Goal: Task Accomplishment & Management: Manage account settings

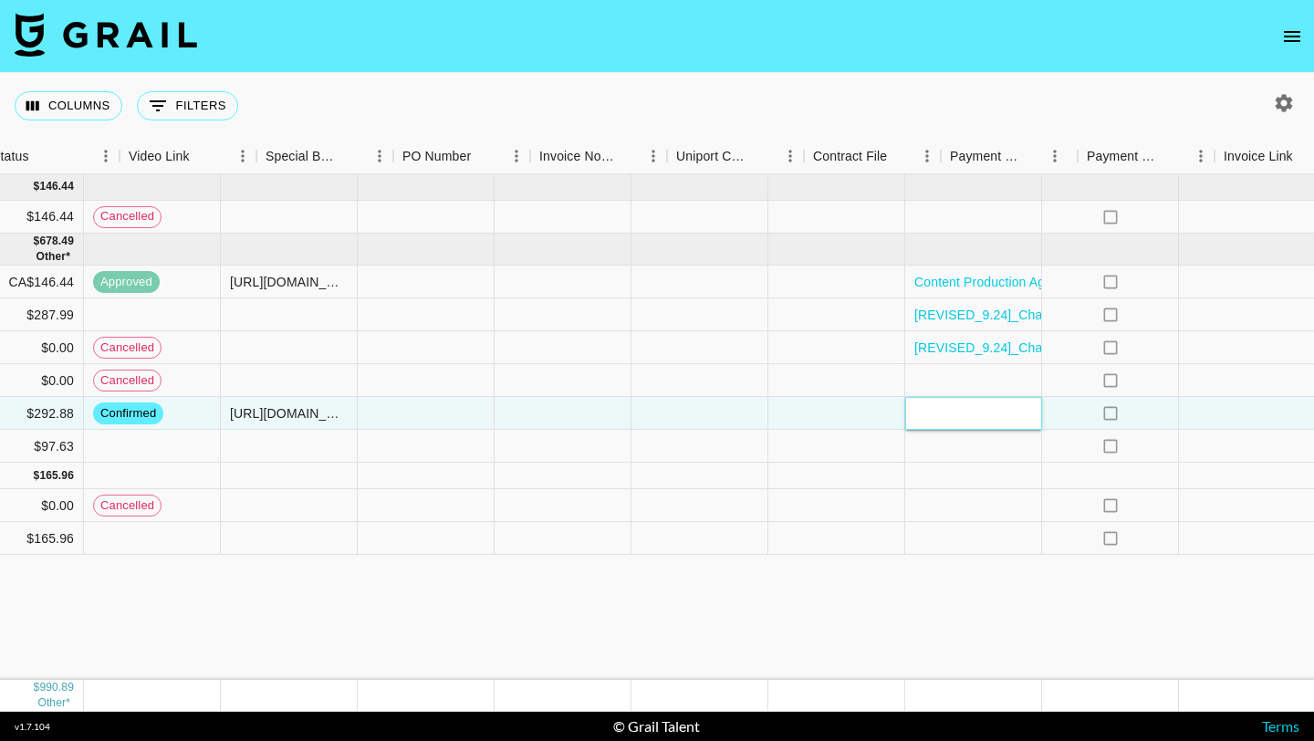
scroll to position [0, 1605]
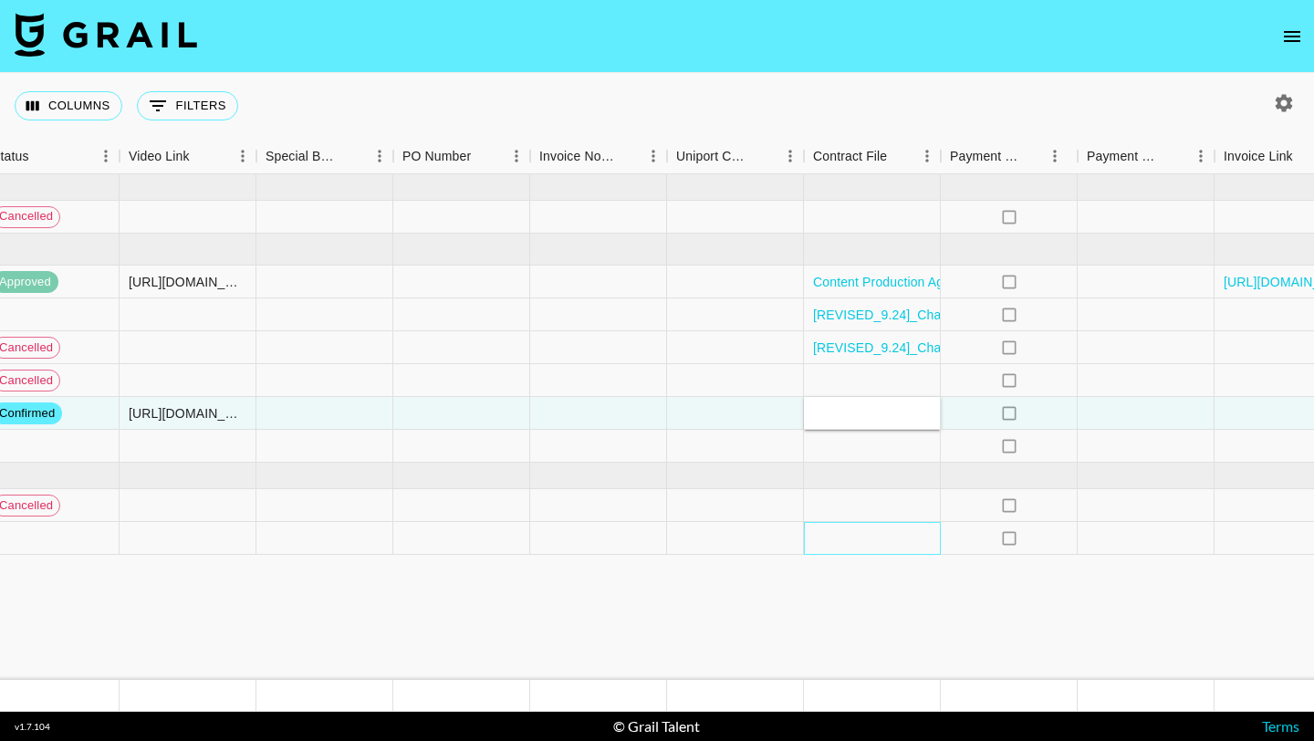
click at [901, 542] on div at bounding box center [872, 538] width 137 height 33
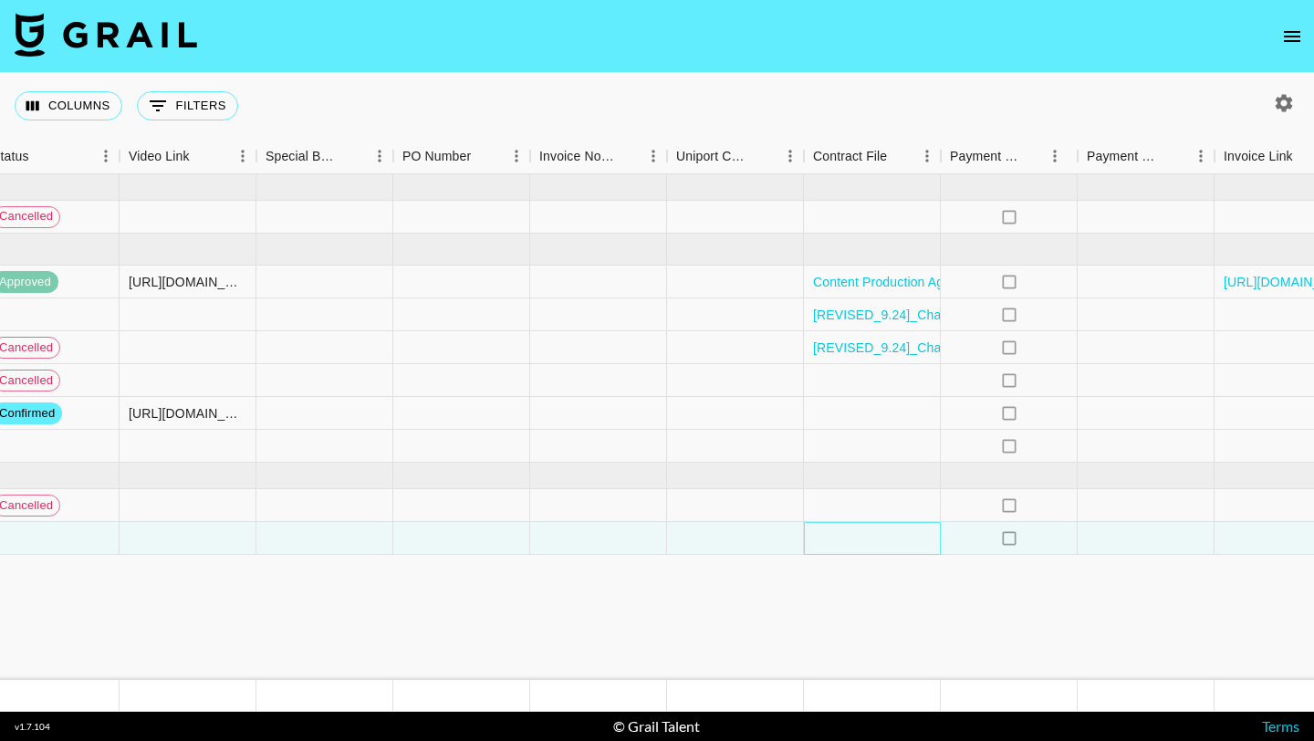
click at [901, 542] on div at bounding box center [872, 538] width 137 height 33
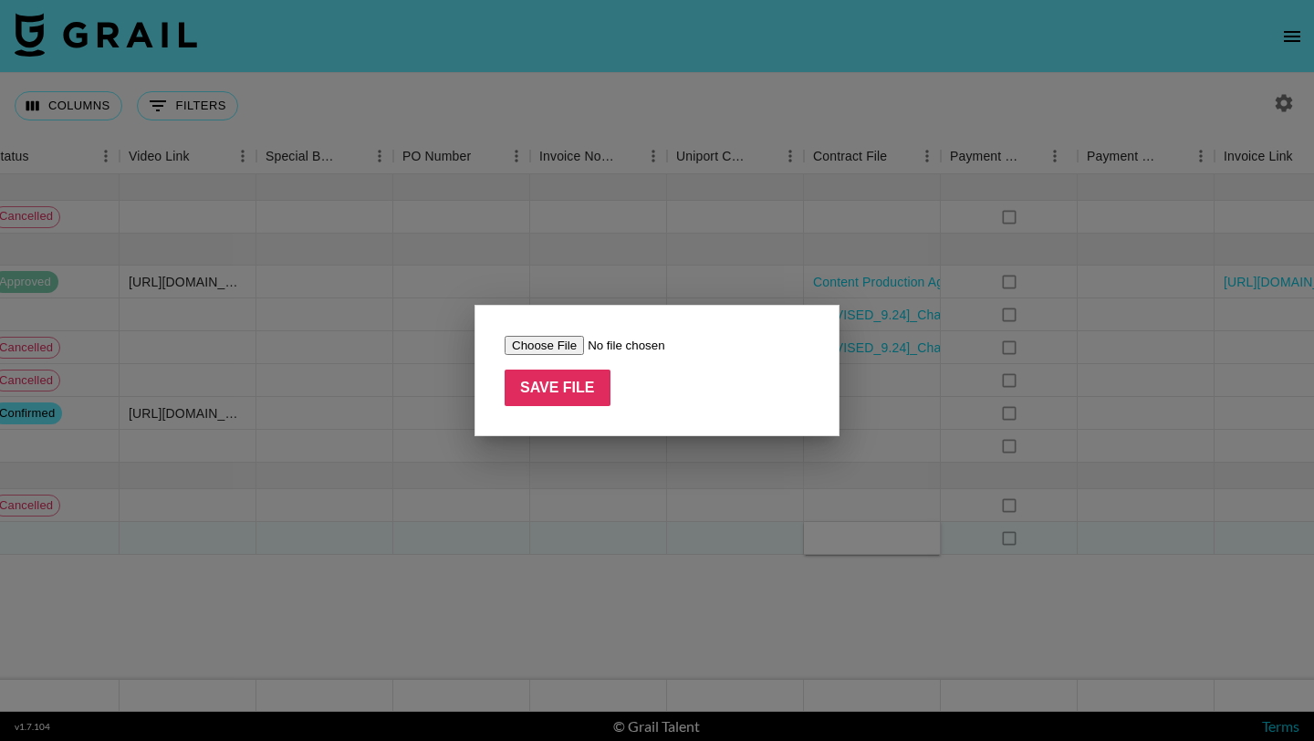
click at [554, 341] on input "file" at bounding box center [620, 345] width 231 height 19
type input "C:\fakepath\[PERSON_NAME] Influencer Contract (Amazon 2025) - FEA.pdf"
click at [556, 392] on input "Save File" at bounding box center [558, 388] width 106 height 37
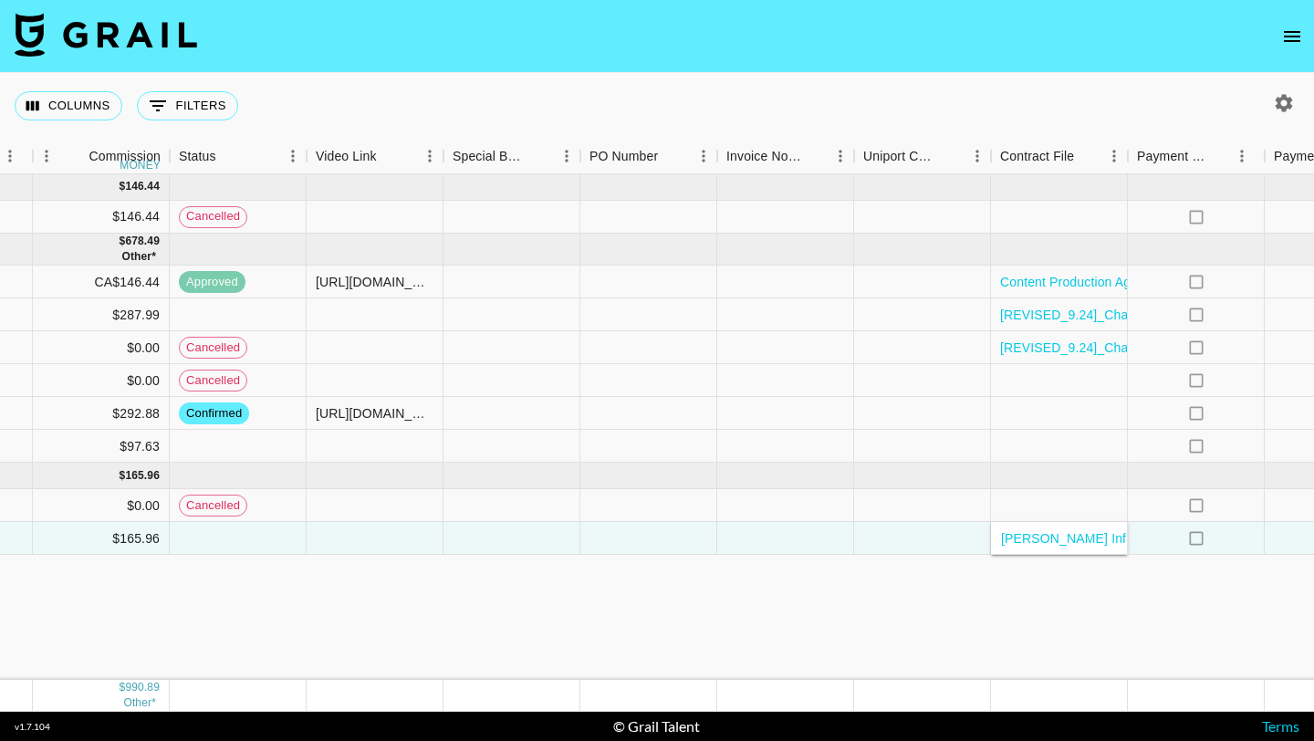
click at [581, 584] on div "[DATE] ( 1 ) $ 1,500.00 $ 146.44 recz09araU9xGVsUE kxtbonifacio [EMAIL_ADDRESS]…" at bounding box center [97, 427] width 3030 height 506
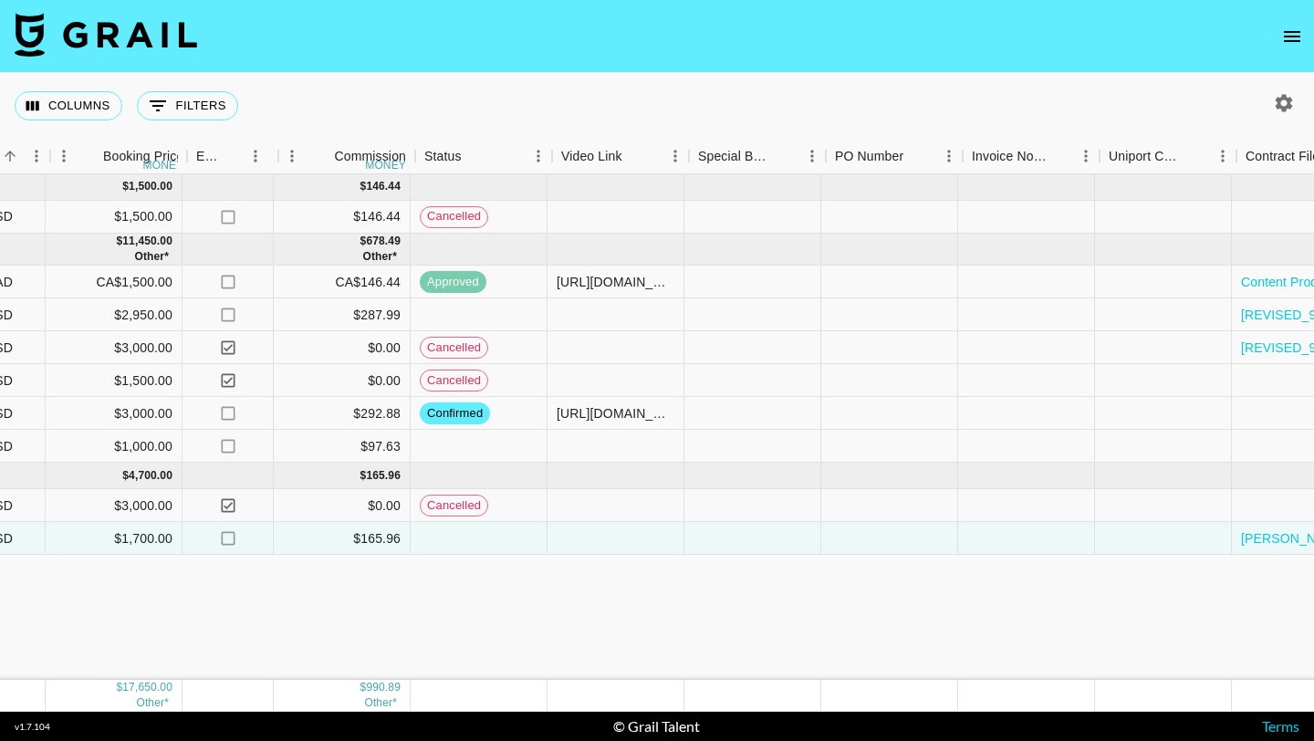
scroll to position [0, 1173]
click at [625, 537] on div at bounding box center [620, 538] width 137 height 33
paste input "[URL][DOMAIN_NAME]"
type input "[URL][DOMAIN_NAME]"
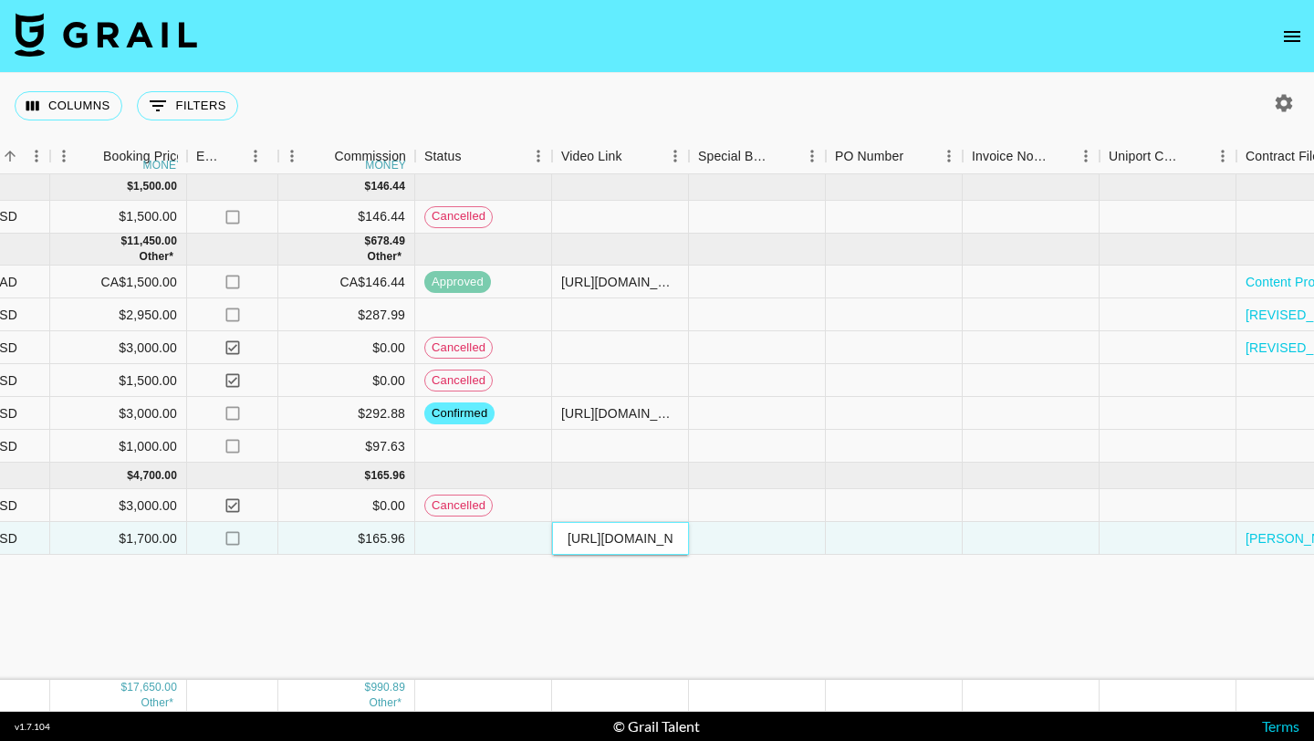
scroll to position [0, 684]
click at [668, 575] on div "[DATE] ( 1 ) $ 1,500.00 $ 146.44 recz09araU9xGVsUE kxtbonifacio [EMAIL_ADDRESS]…" at bounding box center [342, 427] width 3030 height 506
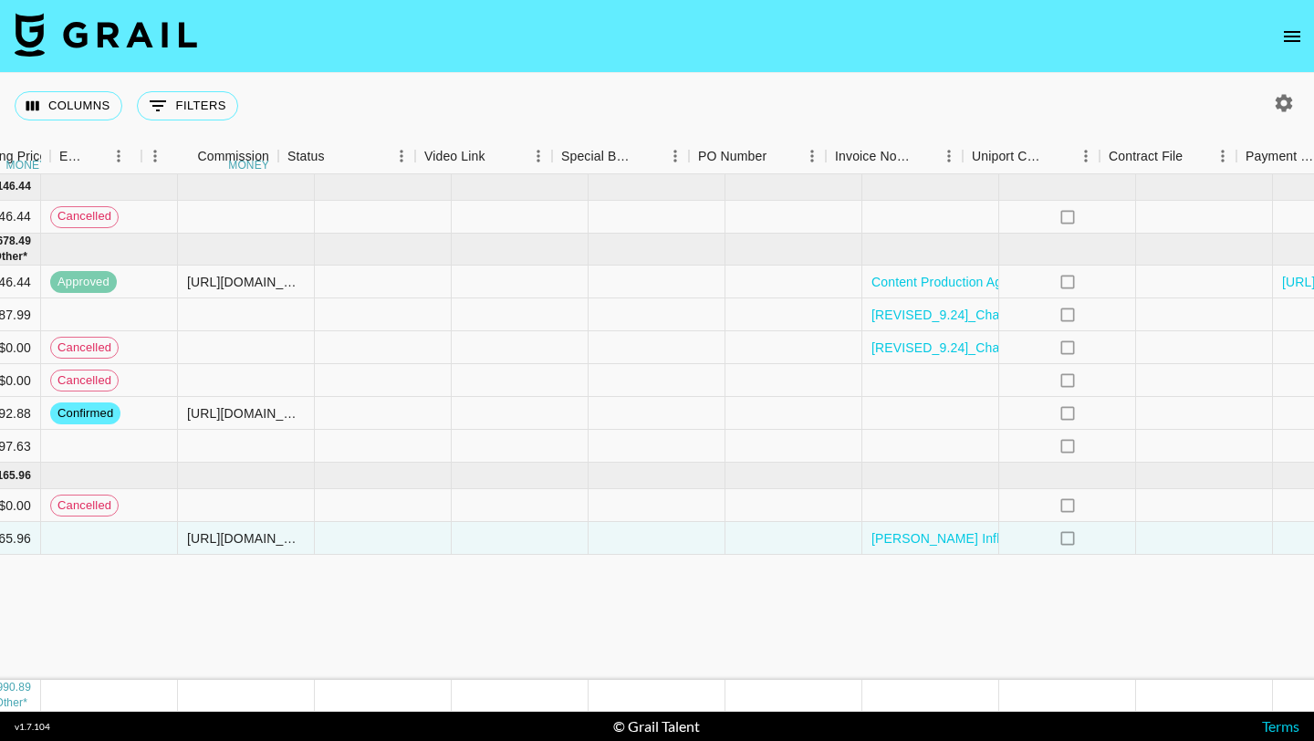
scroll to position [0, 1716]
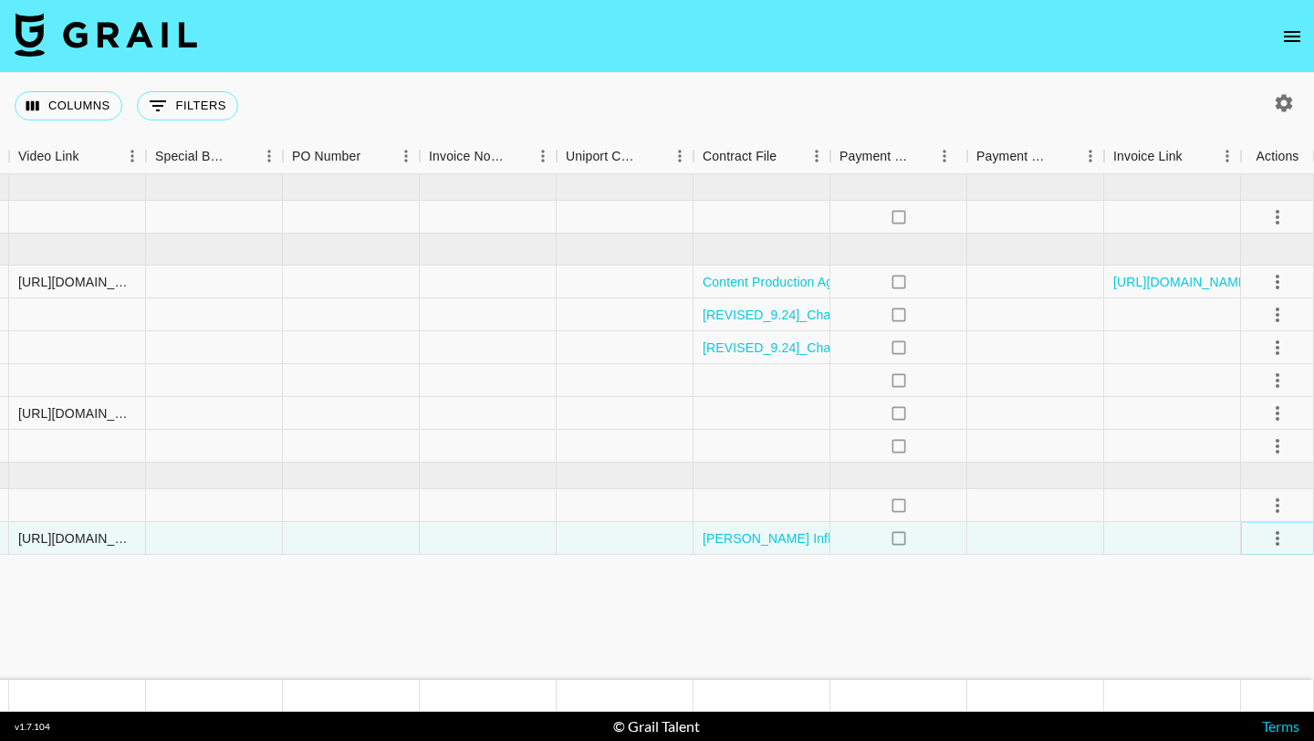
click at [1282, 542] on icon "select merge strategy" at bounding box center [1278, 539] width 22 height 22
click at [1252, 711] on div "Approve" at bounding box center [1238, 709] width 56 height 22
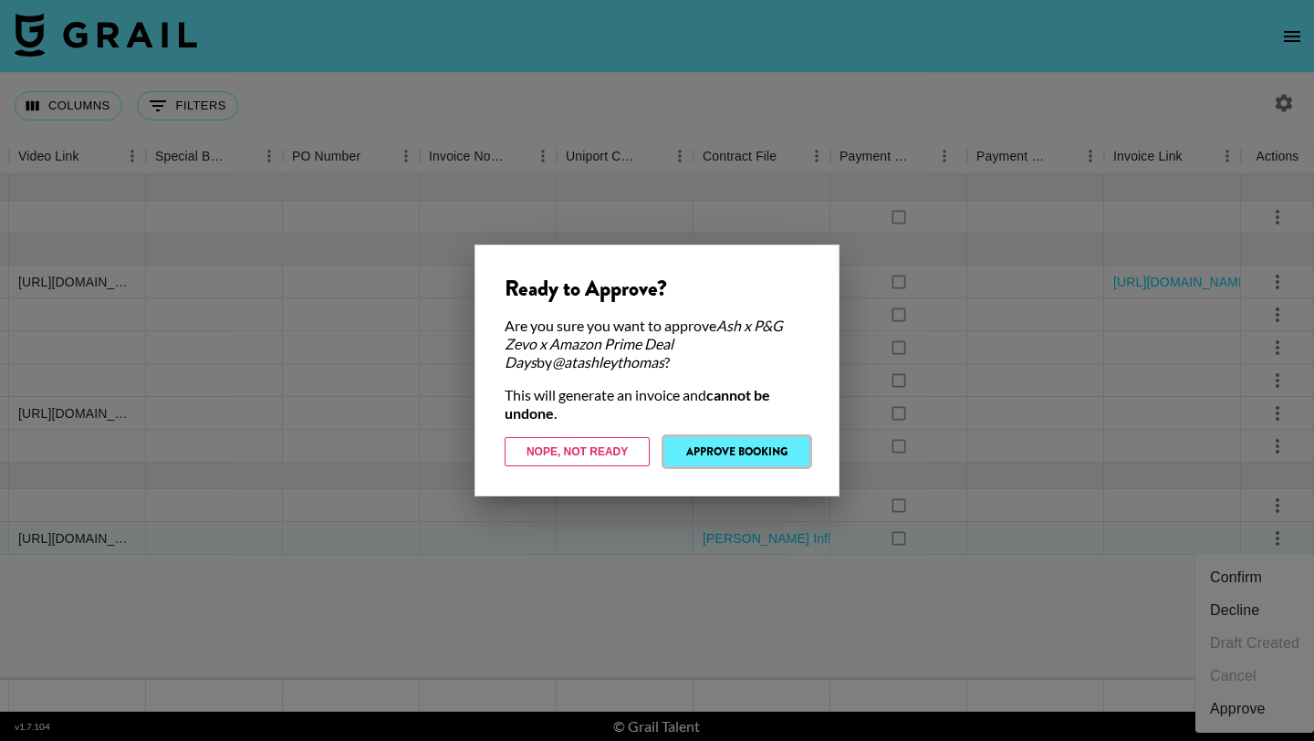
click at [731, 447] on button "Approve Booking" at bounding box center [736, 451] width 145 height 29
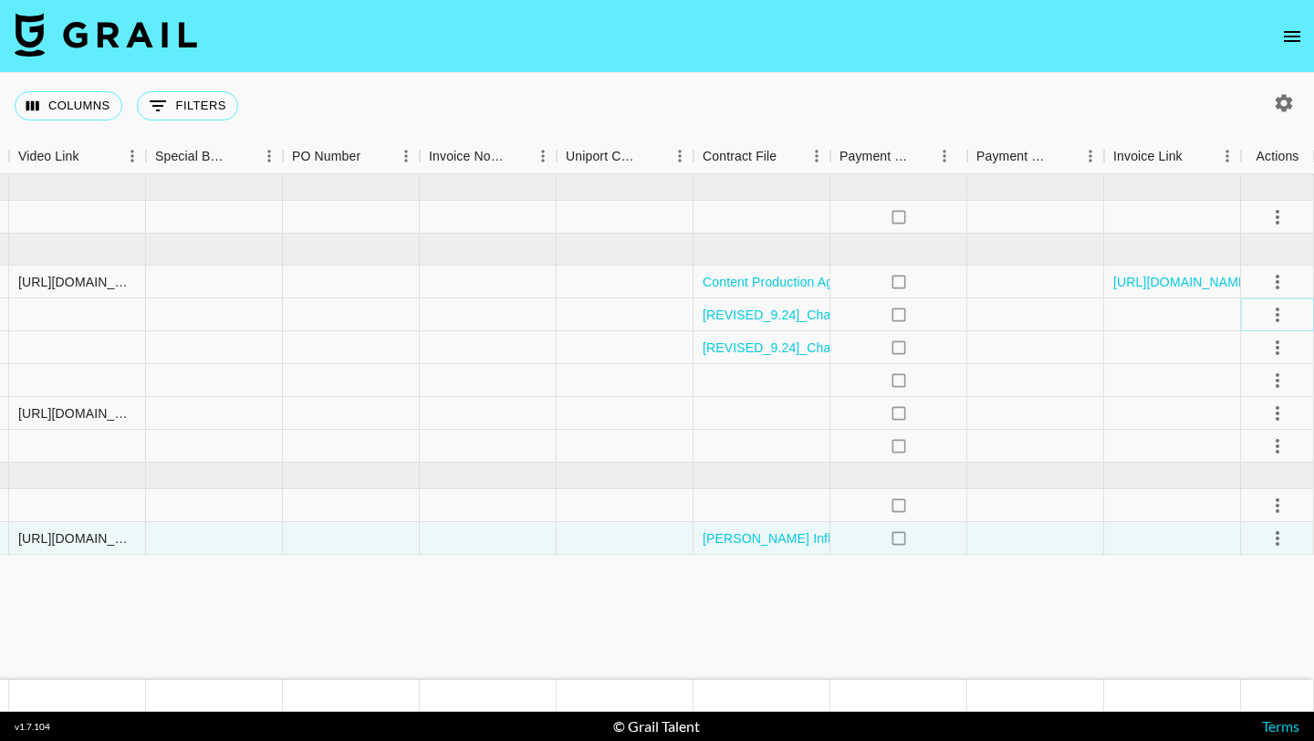
click at [1276, 315] on icon "select merge strategy" at bounding box center [1278, 315] width 4 height 15
click at [1243, 348] on li "Confirm" at bounding box center [1255, 354] width 119 height 33
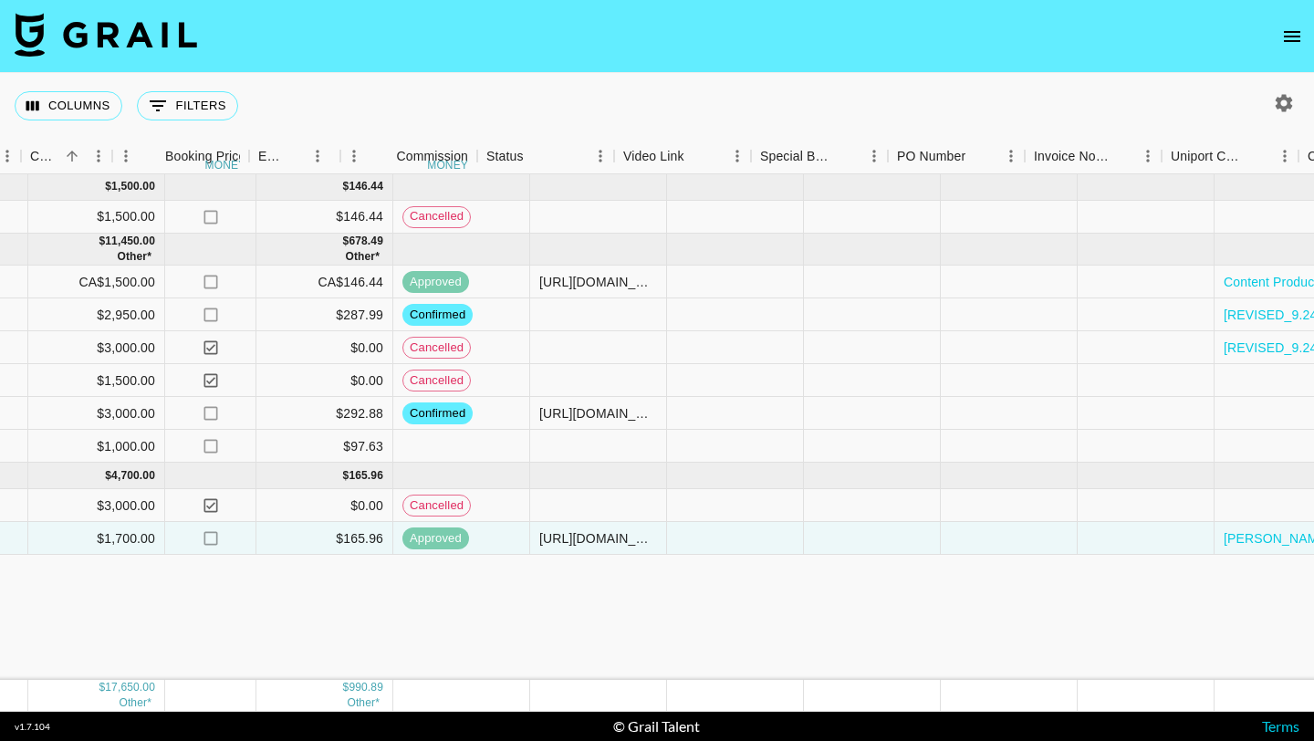
scroll to position [0, 1111]
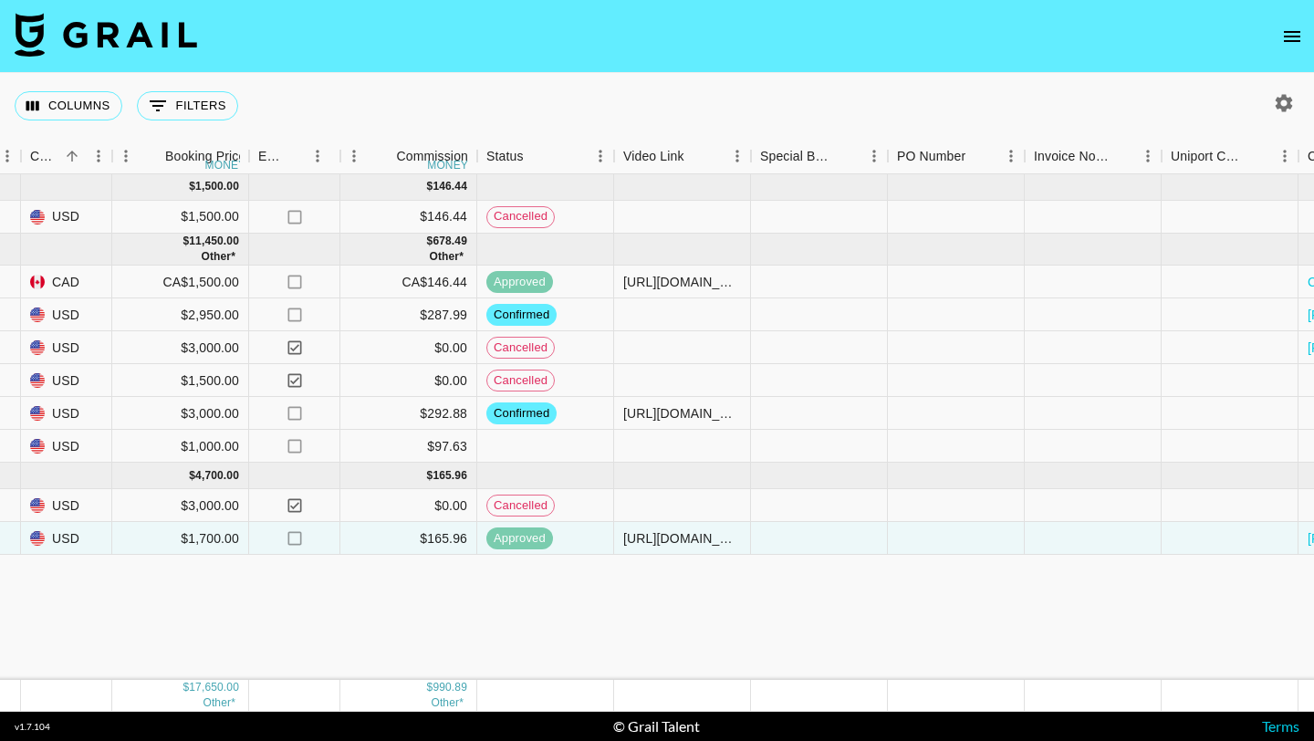
click at [789, 636] on div "[DATE] ( 1 ) $ 1,500.00 $ 146.44 recz09araU9xGVsUE kxtbonifacio [EMAIL_ADDRESS]…" at bounding box center [404, 427] width 3030 height 506
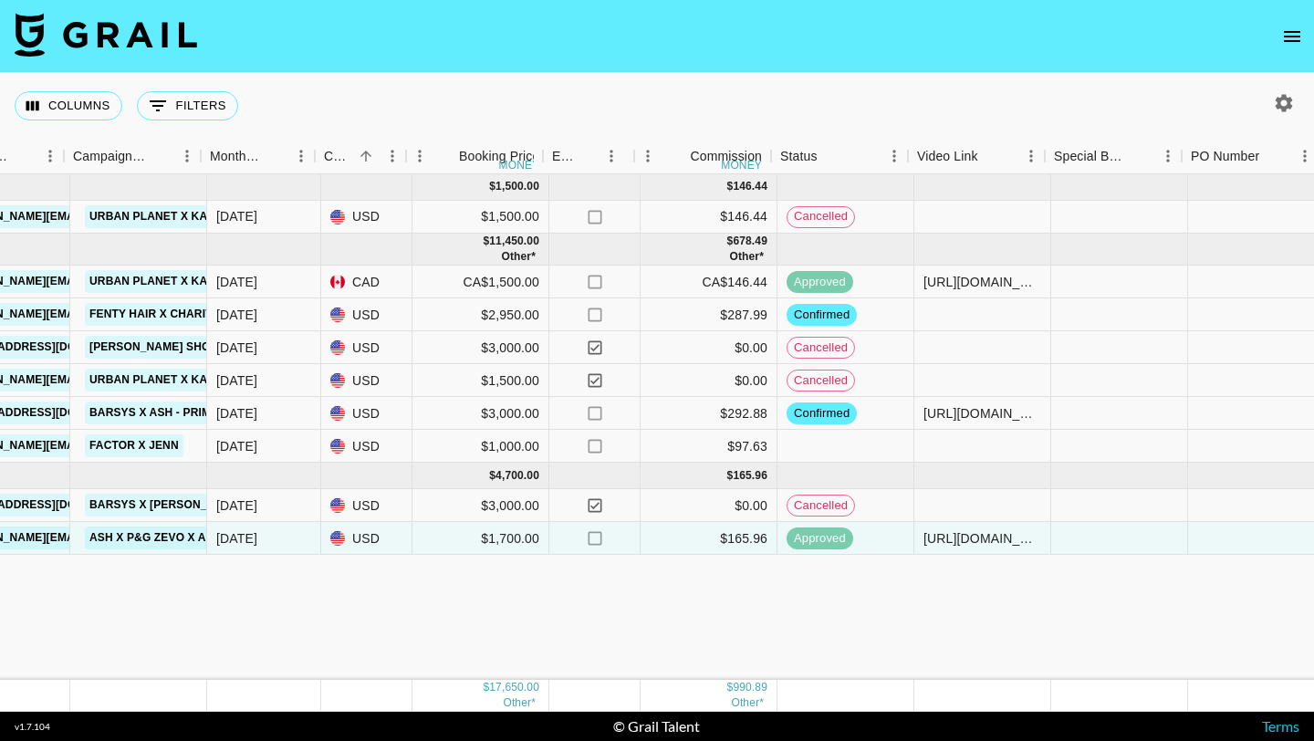
scroll to position [0, 819]
